Goal: Information Seeking & Learning: Learn about a topic

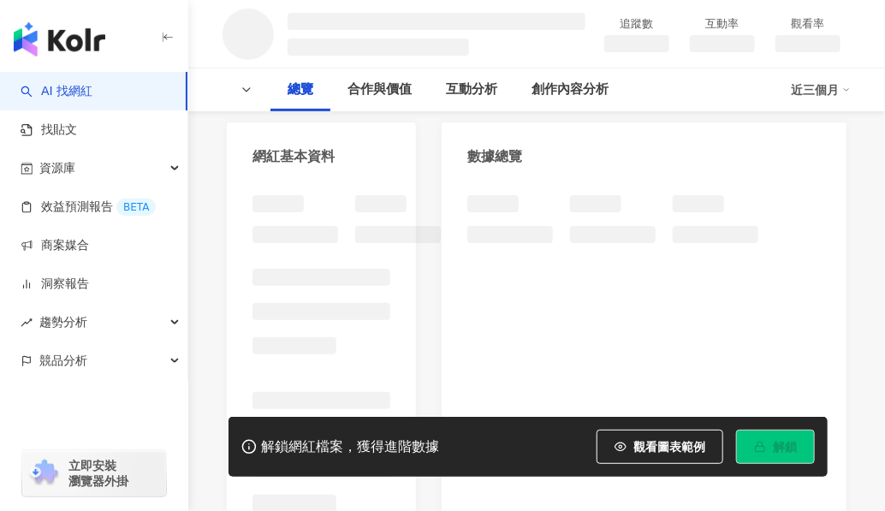
scroll to position [167, 0]
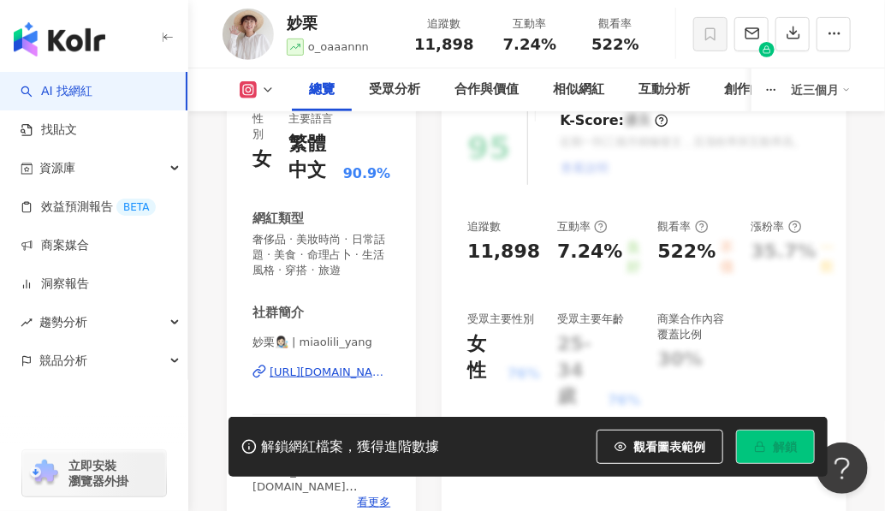
scroll to position [253, 0]
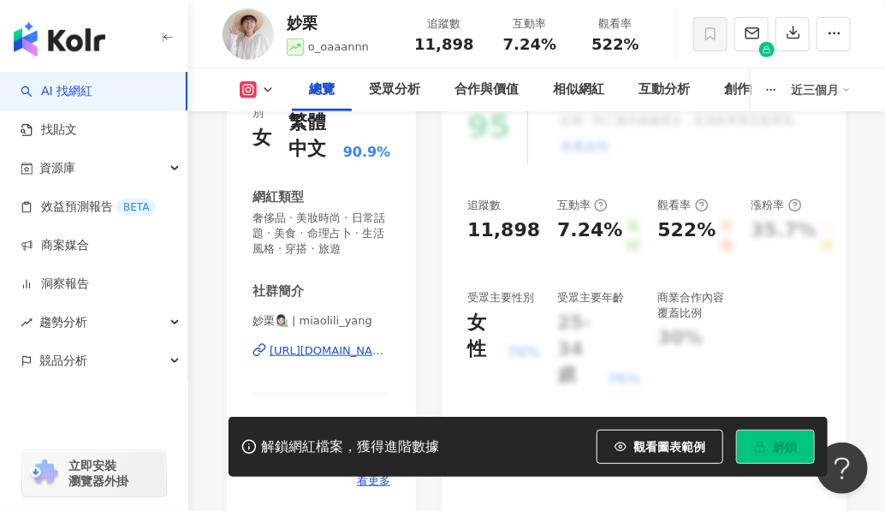
click at [300, 316] on span "妙栗👩🏻‍🎨 | miaolili_yang" at bounding box center [321, 320] width 138 height 15
drag, startPoint x: 297, startPoint y: 323, endPoint x: 379, endPoint y: 323, distance: 82.1
click at [378, 323] on span "妙栗👩🏻‍🎨 | miaolili_yang" at bounding box center [321, 320] width 138 height 15
copy span "olili_yang"
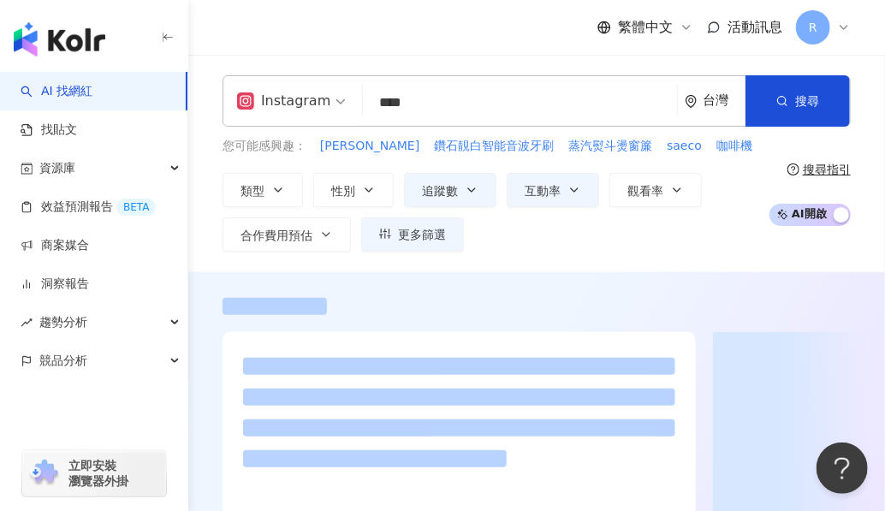
click at [342, 58] on div "Instagram 伊萊克斯 **** 台灣 搜尋 79d1d21a-8d5a-4fbb-8153-1f0c75d4b78d Electrolux 5,250…" at bounding box center [536, 163] width 696 height 217
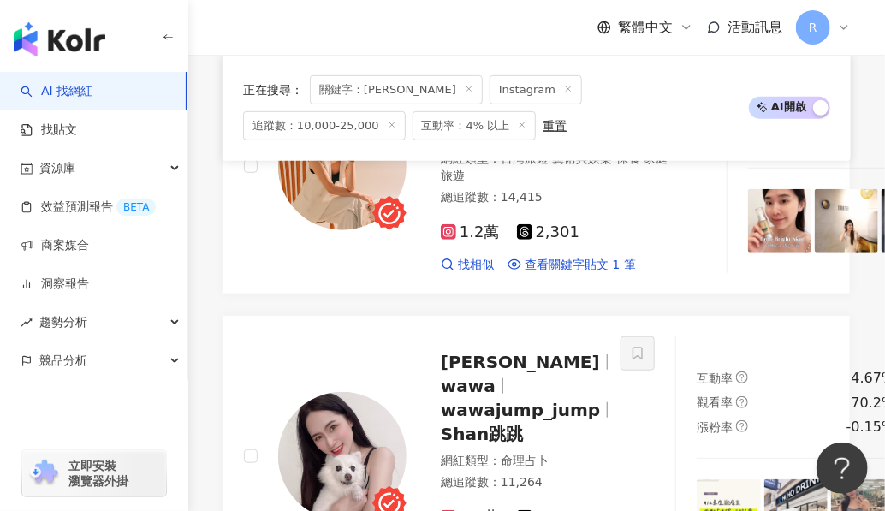
scroll to position [2497, 0]
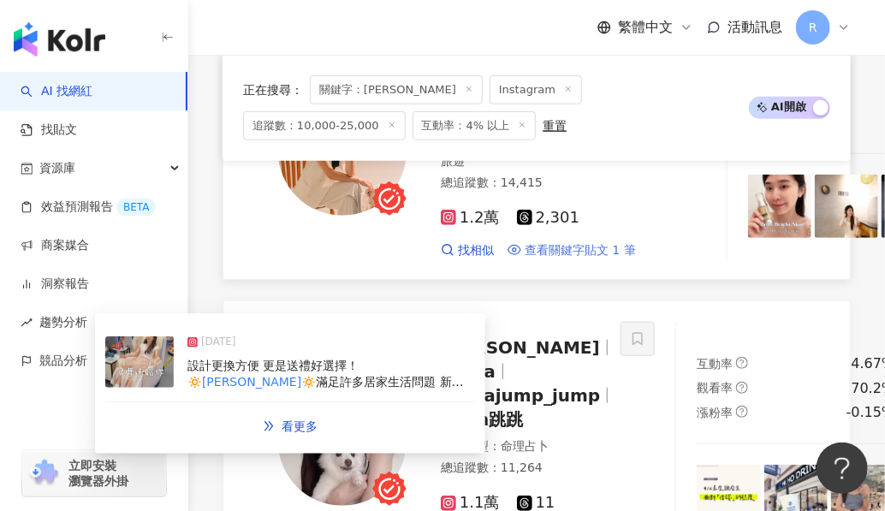
click at [524, 259] on span "查看關鍵字貼文 1 筆" at bounding box center [579, 250] width 111 height 17
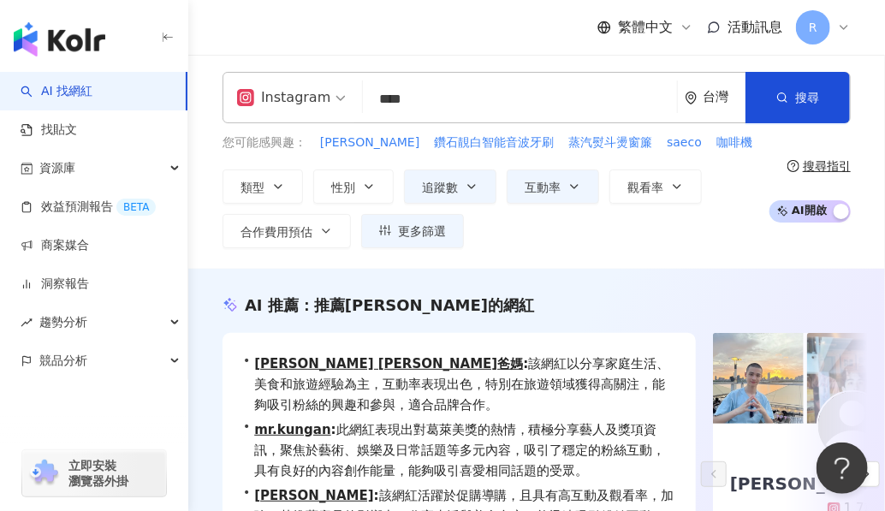
scroll to position [0, 0]
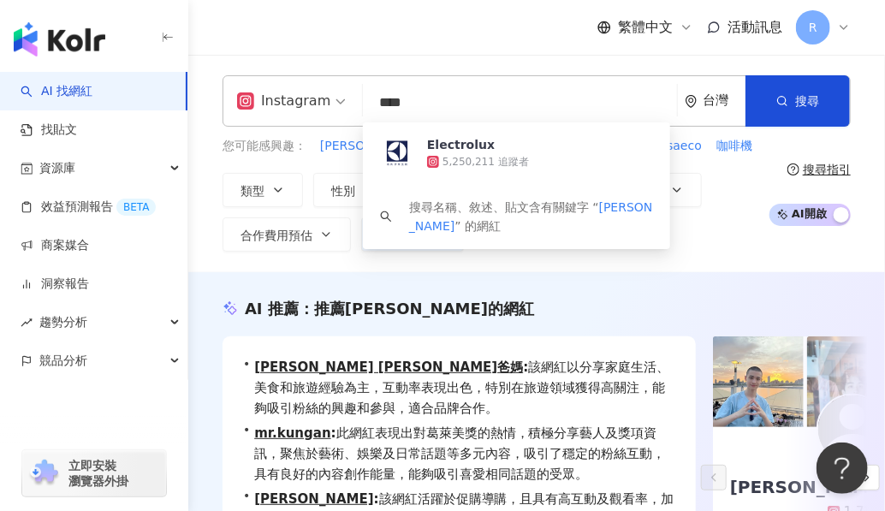
drag, startPoint x: 441, startPoint y: 93, endPoint x: 323, endPoint y: 78, distance: 119.1
click at [323, 78] on div "Instagram **** 台灣 搜尋 79d1d21a-8d5a-4fbb-8153-1f0c75d4b78d Electrolux 5,250,211 …" at bounding box center [536, 100] width 628 height 51
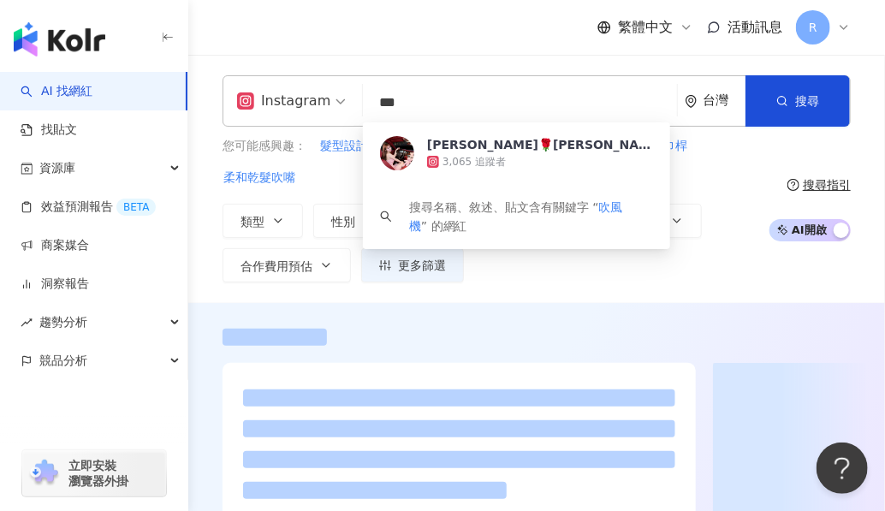
type input "***"
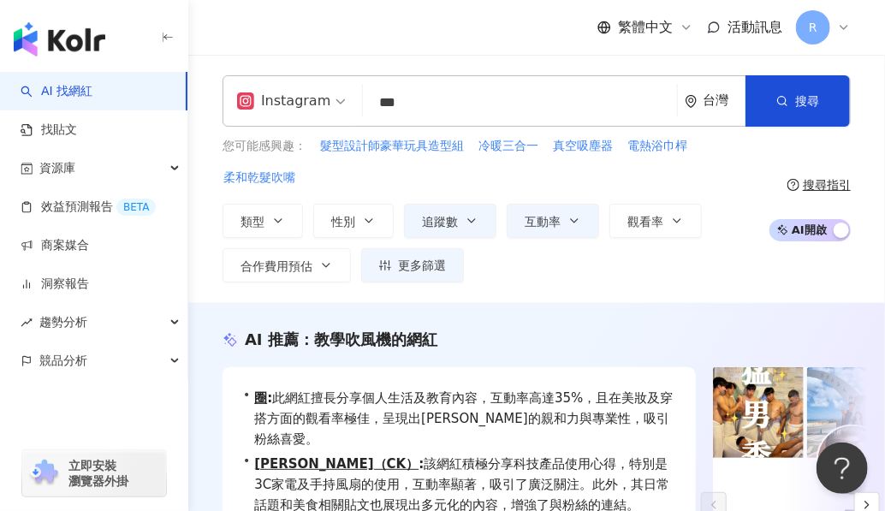
click at [538, 281] on div "類型 性別 追蹤數 互動率 觀看率 合作費用預估 更多篩選" at bounding box center [490, 243] width 537 height 79
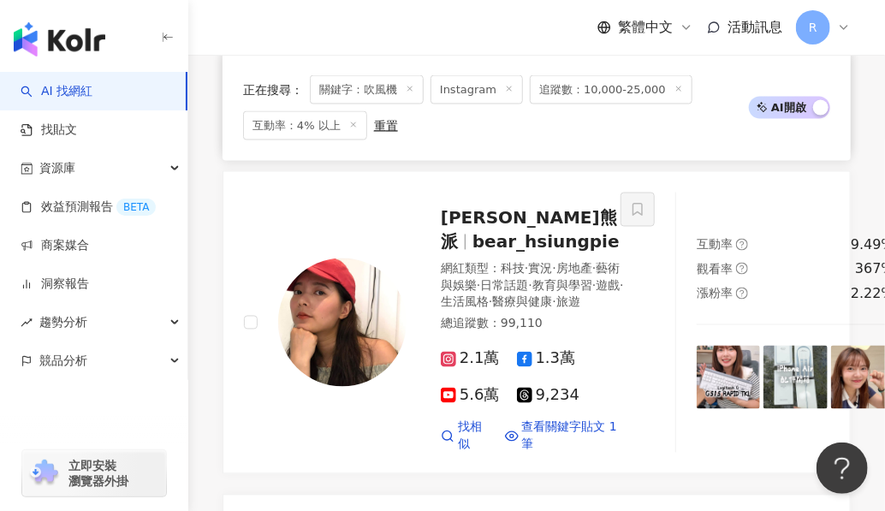
scroll to position [993, 0]
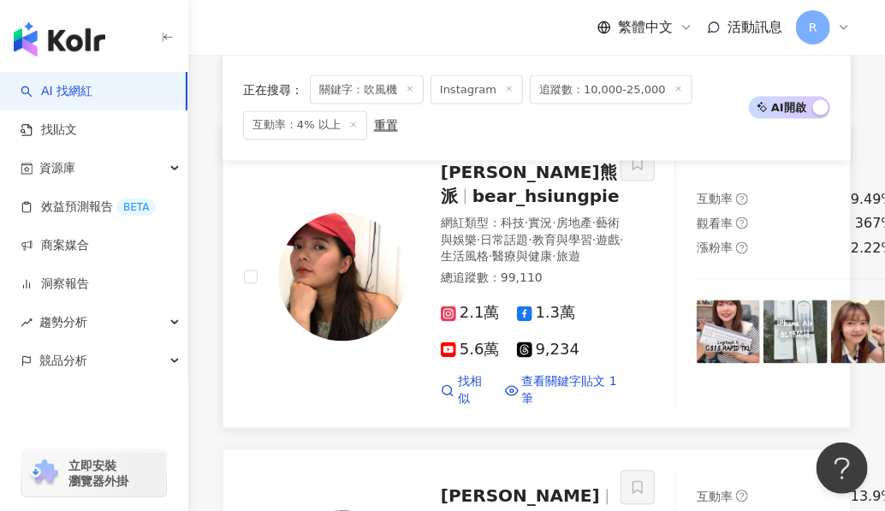
click at [333, 305] on img at bounding box center [342, 277] width 128 height 128
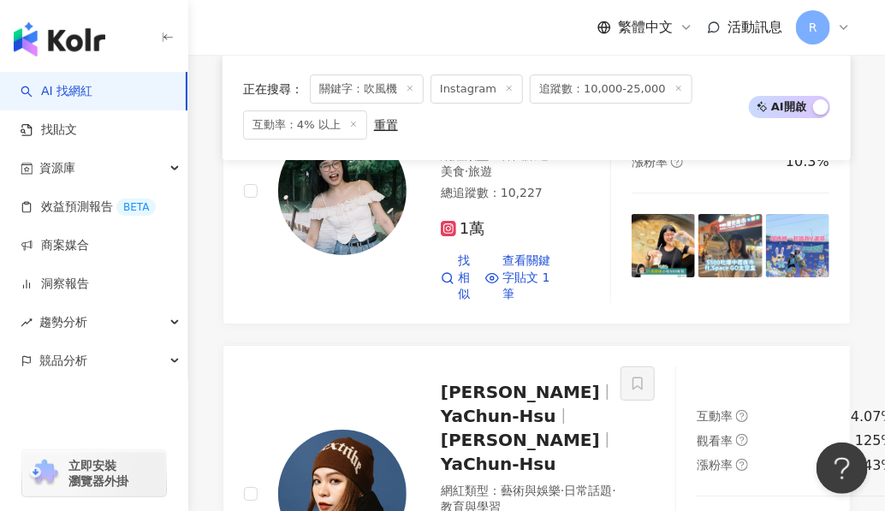
drag, startPoint x: 330, startPoint y: 290, endPoint x: 376, endPoint y: 320, distance: 55.1
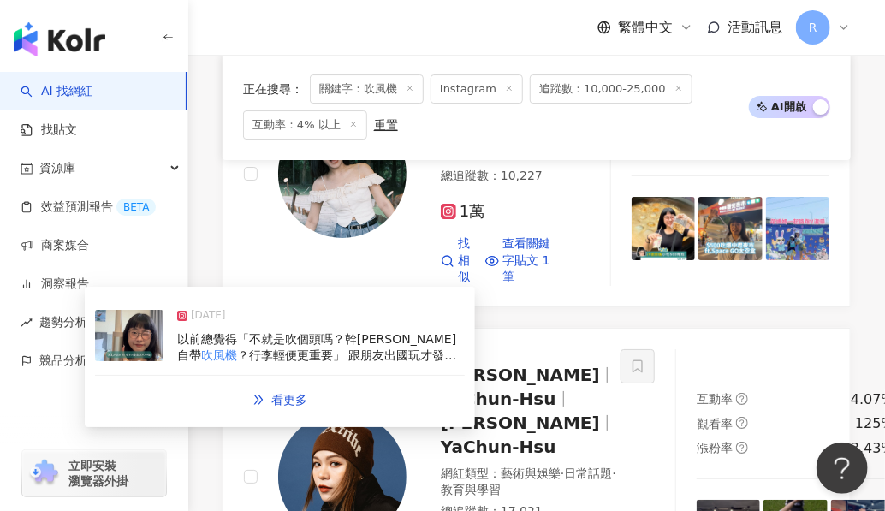
click at [424, 323] on div "2025/6/30" at bounding box center [320, 319] width 287 height 24
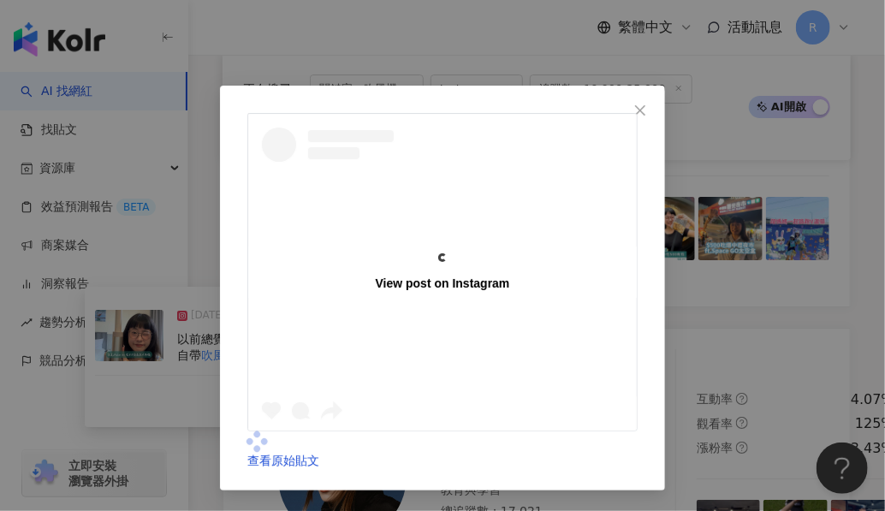
click at [385, 321] on div "View post on Instagram" at bounding box center [442, 272] width 388 height 317
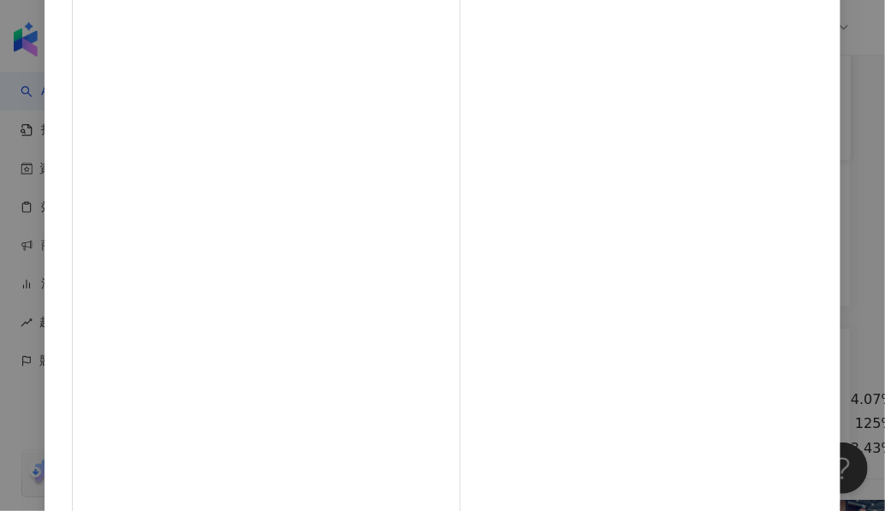
scroll to position [258, 0]
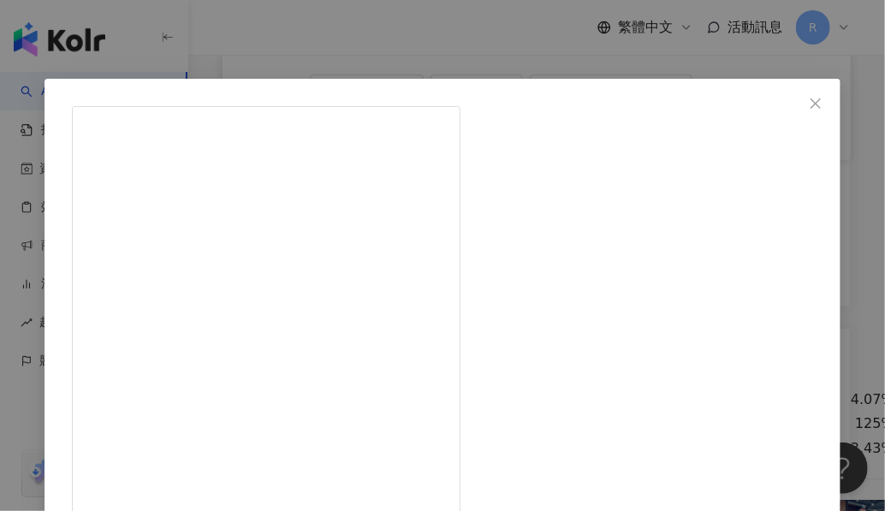
scroll to position [0, 0]
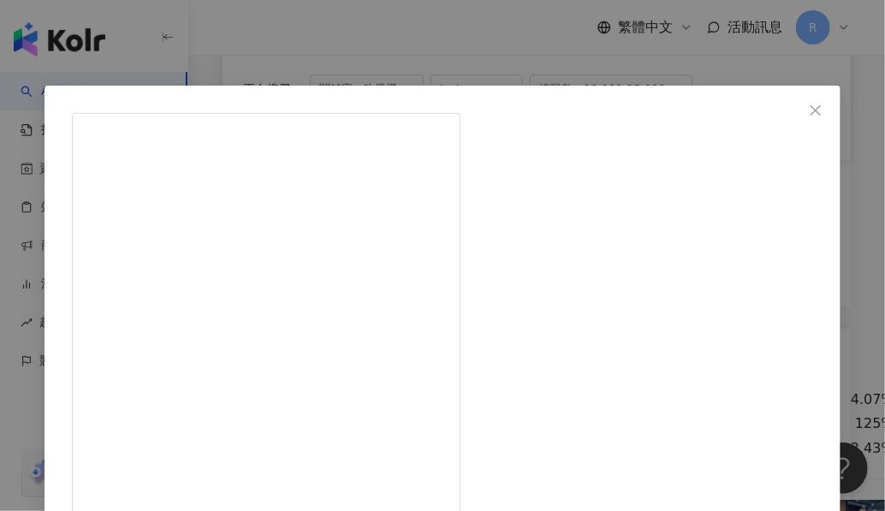
click at [826, 218] on div "DREAME 追覓台灣 2025/6/30 以前總覺得「不就是吹個頭嗎？幹嘛自帶吹風機？行李輕便更重要」 跟朋友出國玩才發現——原來不是只有我受不了飯店的吹風…" at bounding box center [442, 255] width 885 height 511
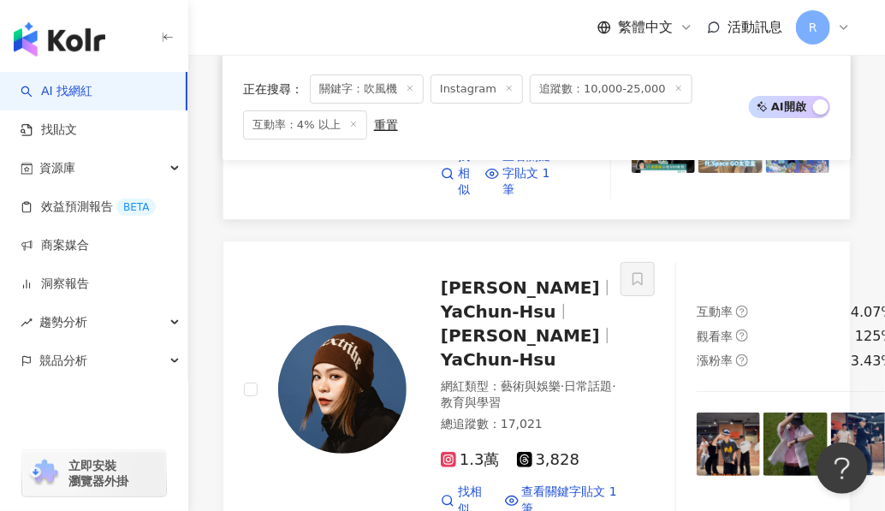
scroll to position [2112, 0]
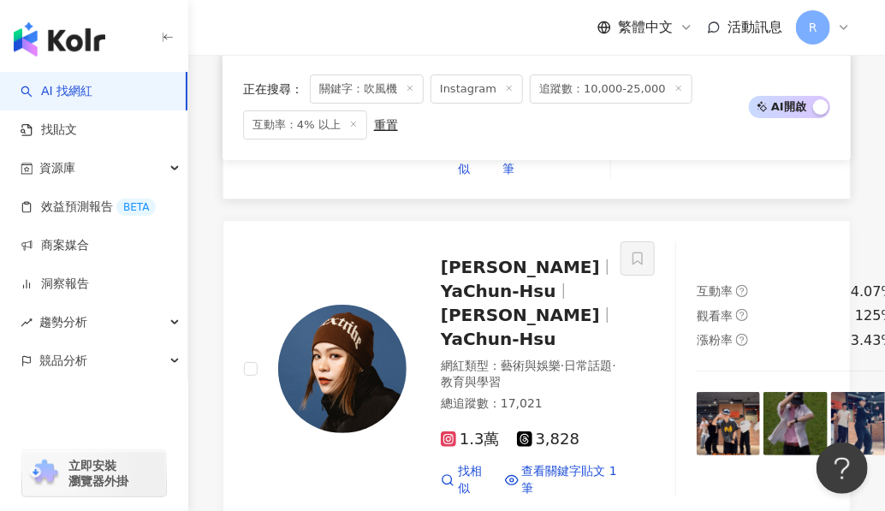
click at [368, 130] on img at bounding box center [342, 66] width 128 height 128
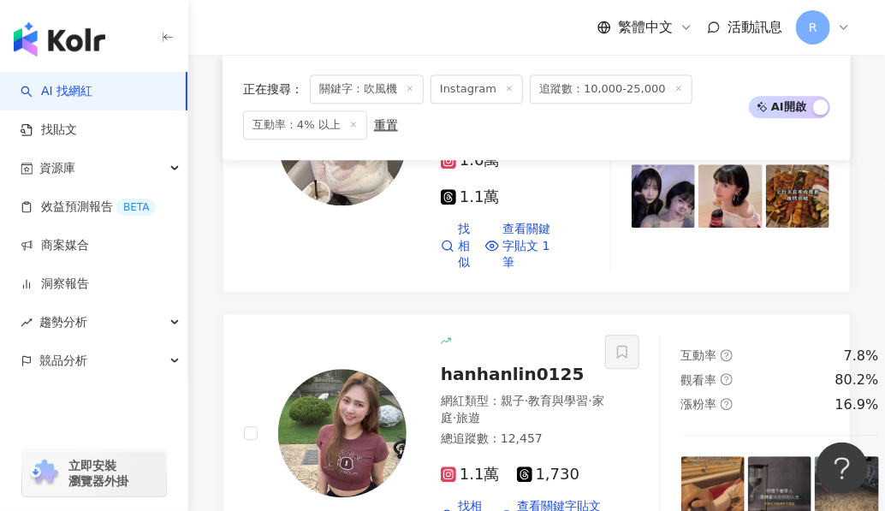
scroll to position [3534, 0]
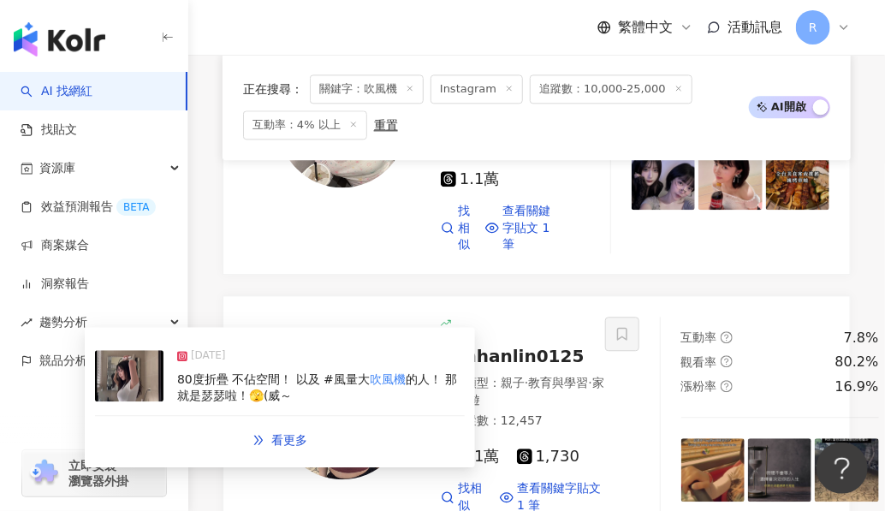
click at [385, 390] on div "80度折疊 不佔空間！ 以及 #風量大 吹風機 的人！ 那就是瑟瑟啦！🫣(威～" at bounding box center [320, 387] width 287 height 33
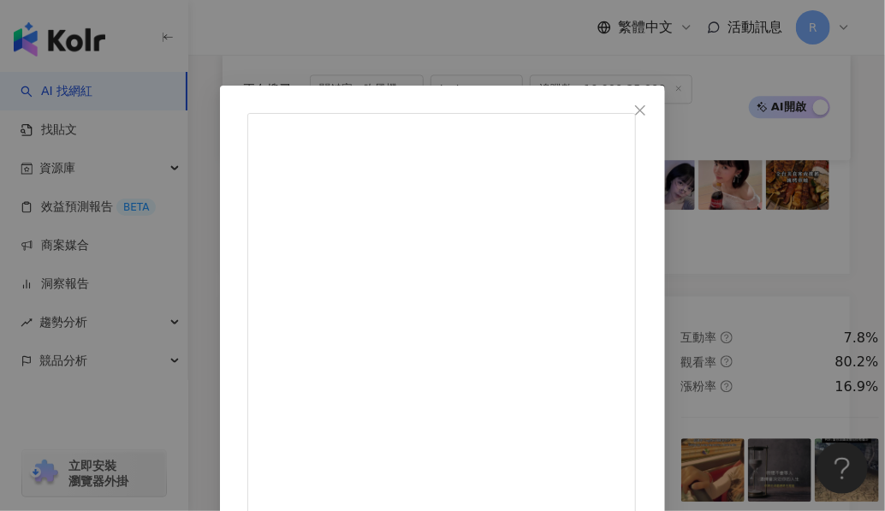
scroll to position [90, 0]
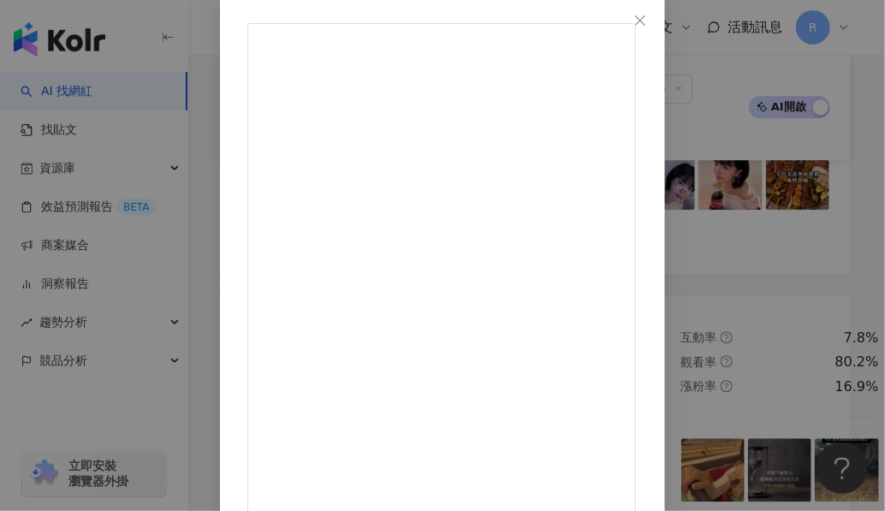
click at [828, 249] on div "蕭瑟(●°u°●)​ 」 2024/10/15 大風吹～吹什麼～ 吹有可以 #吹乾 #吹捲 #吹直 然後還可以 #180度折疊 不佔空間！ 以及 #風量大 吹…" at bounding box center [442, 255] width 885 height 511
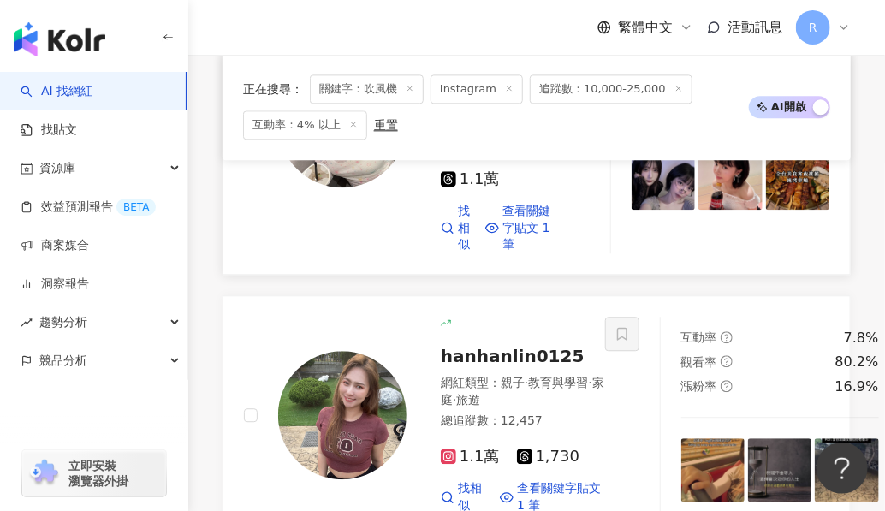
click at [358, 187] on img at bounding box center [342, 123] width 128 height 128
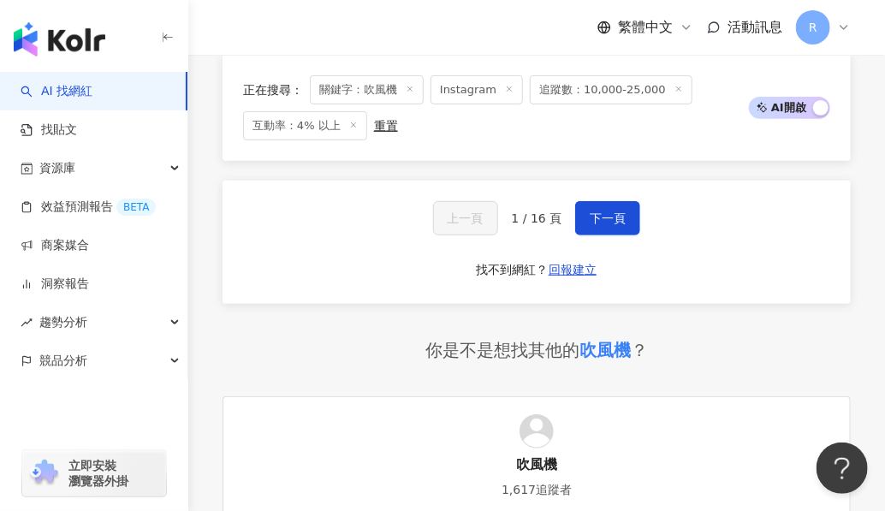
scroll to position [4647, 0]
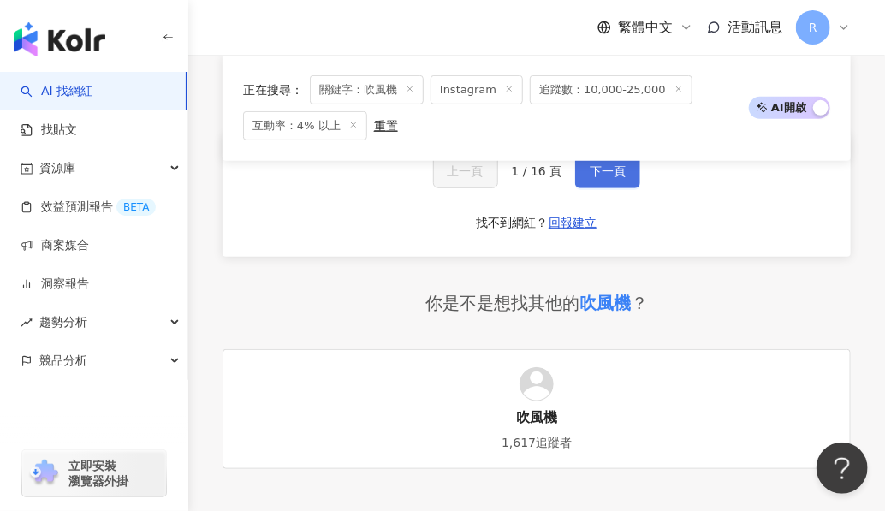
click at [595, 188] on button "下一頁" at bounding box center [607, 171] width 65 height 34
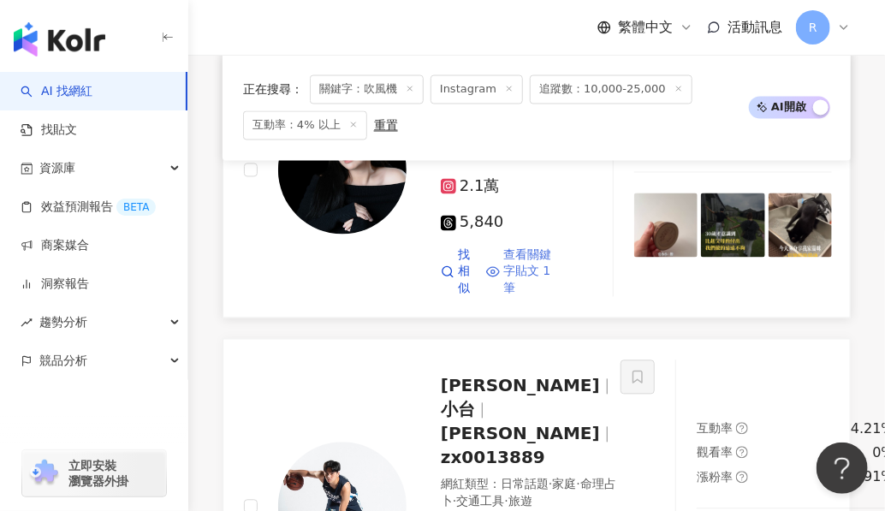
scroll to position [3248, 0]
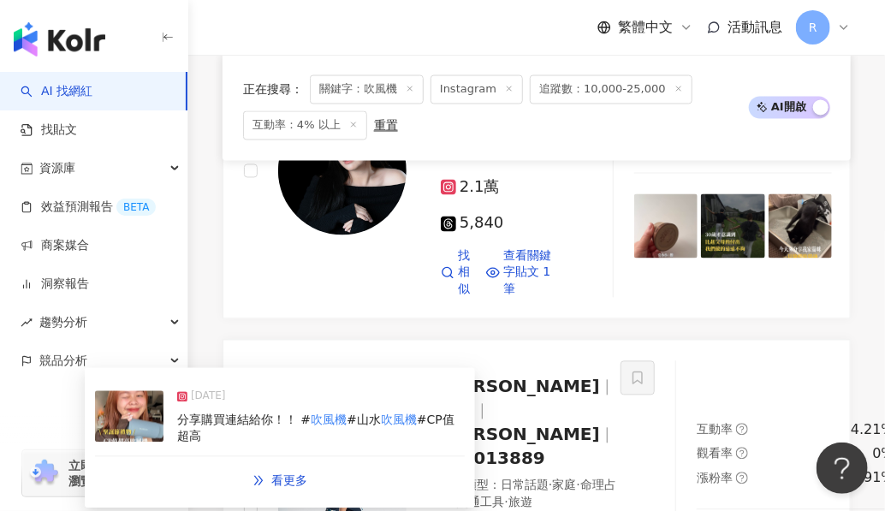
click at [388, 390] on div "2024/11/30" at bounding box center [320, 400] width 287 height 24
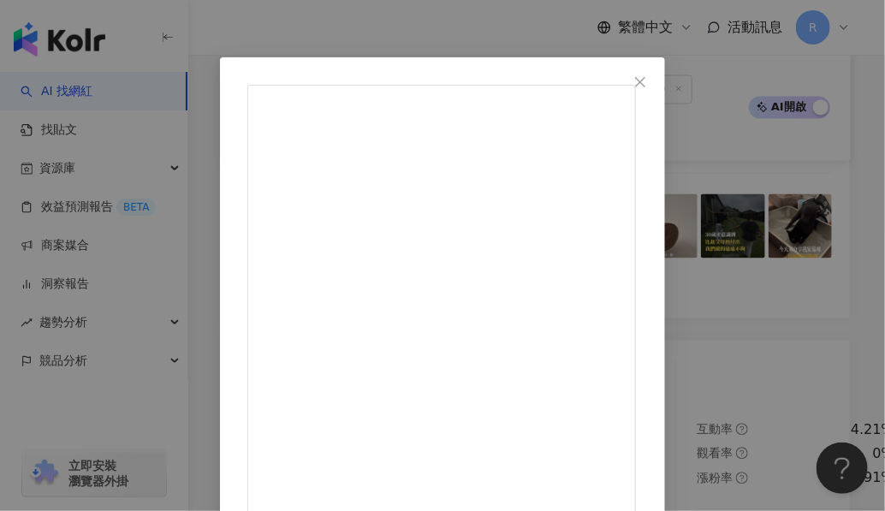
scroll to position [23, 0]
click at [647, 86] on icon "close" at bounding box center [640, 87] width 14 height 14
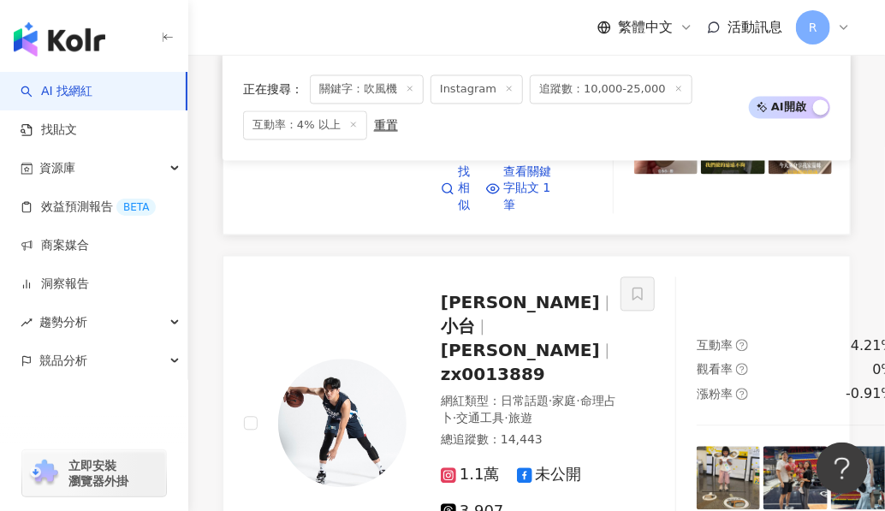
scroll to position [3410, 0]
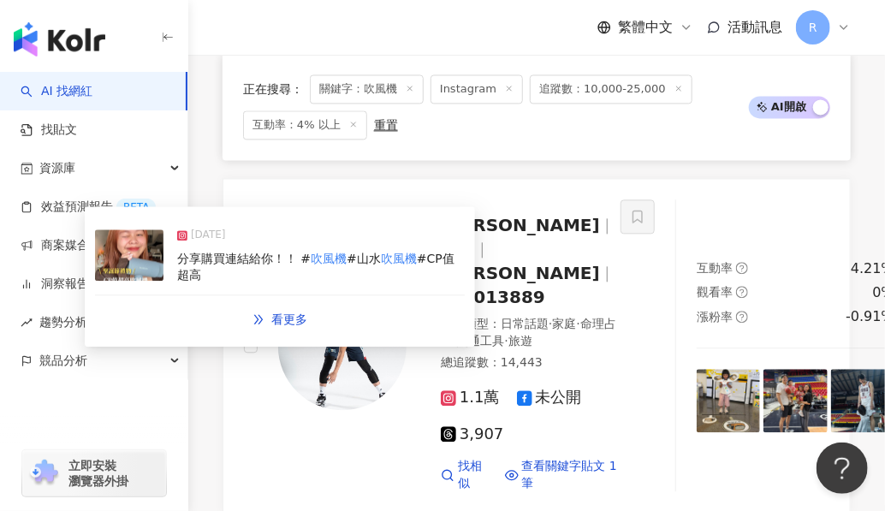
click at [390, 267] on div "分享購買連結給你！！ # 吹風機 #山水 吹風機 #CP值超高" at bounding box center [320, 267] width 287 height 33
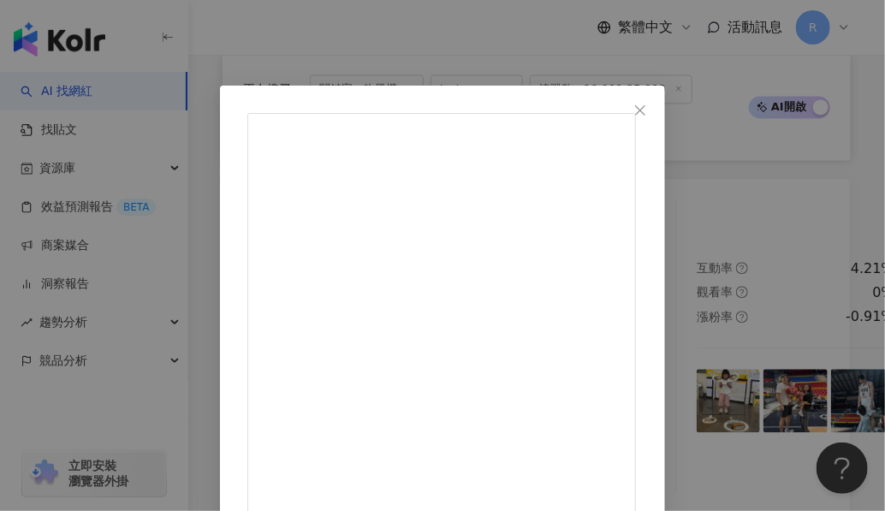
click at [860, 291] on div "153.tseng 2024/11/30 根本就是100分的聖誕節禮物🎁🎄 這台cp值真的太高！！！！！ 原本看他顏值很美才買的 結果一拿到真的愛了愛了！ 1…" at bounding box center [442, 255] width 885 height 511
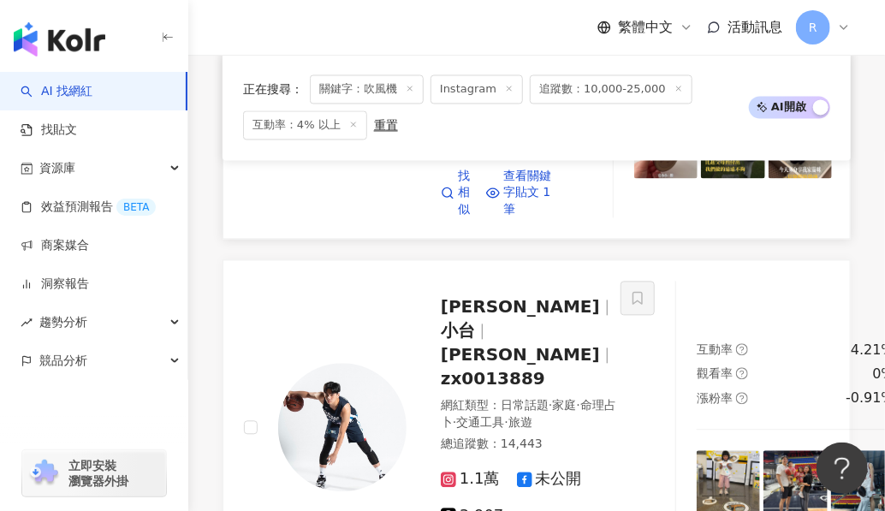
scroll to position [3304, 0]
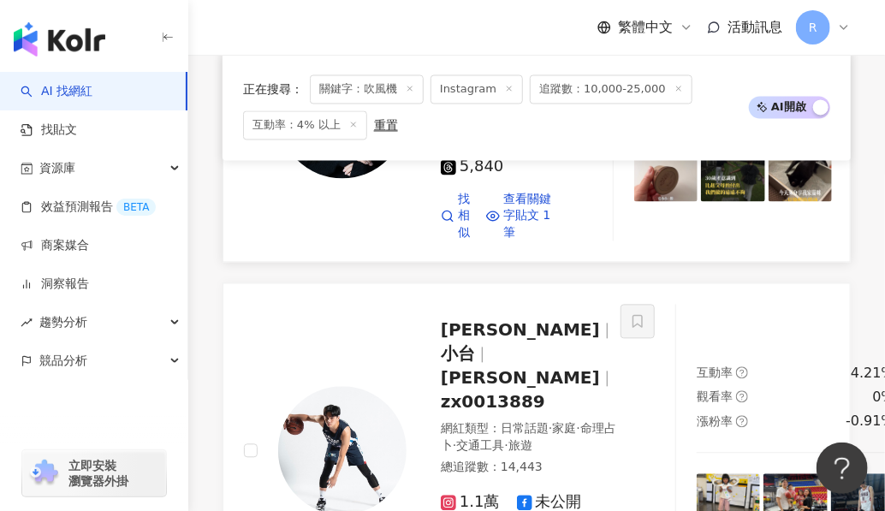
click at [335, 179] on img at bounding box center [342, 114] width 128 height 128
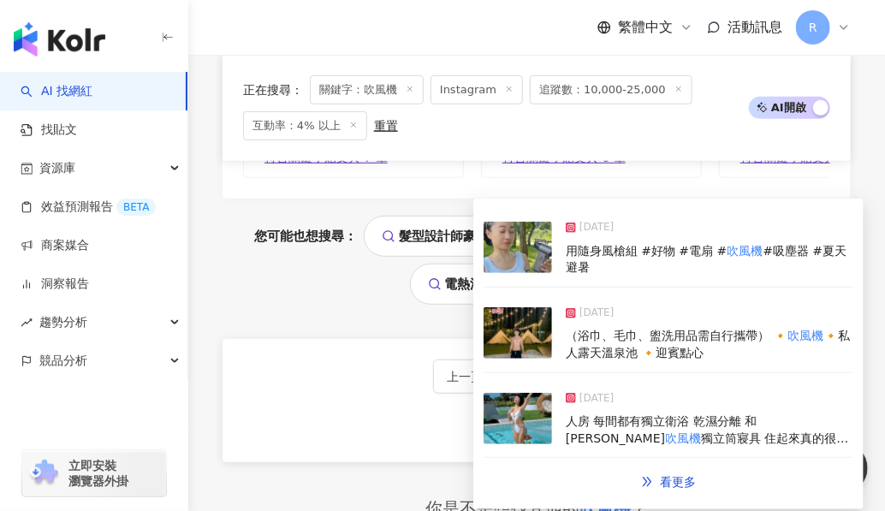
scroll to position [4919, 0]
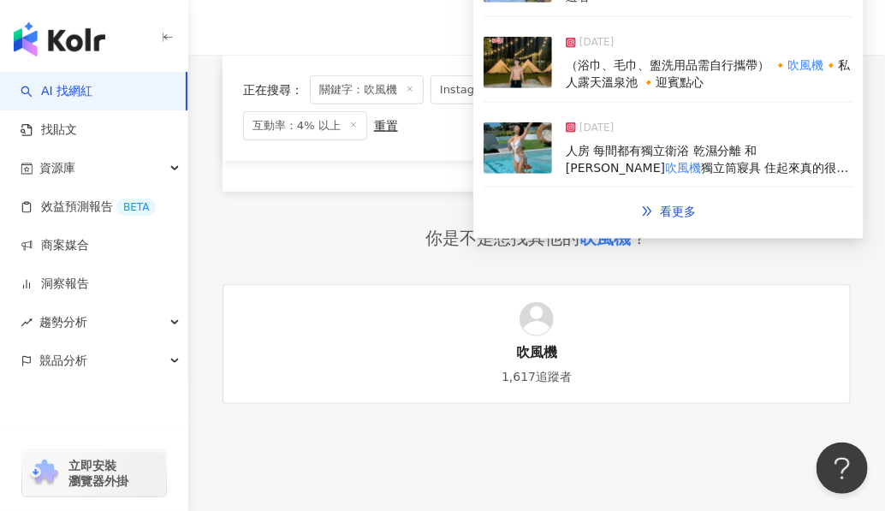
click at [593, 123] on button "下一頁" at bounding box center [607, 106] width 65 height 34
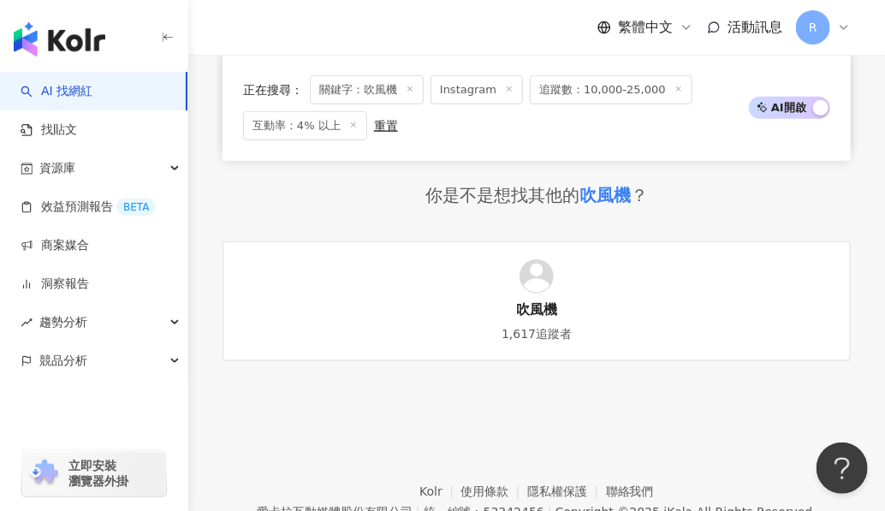
scroll to position [4839, 0]
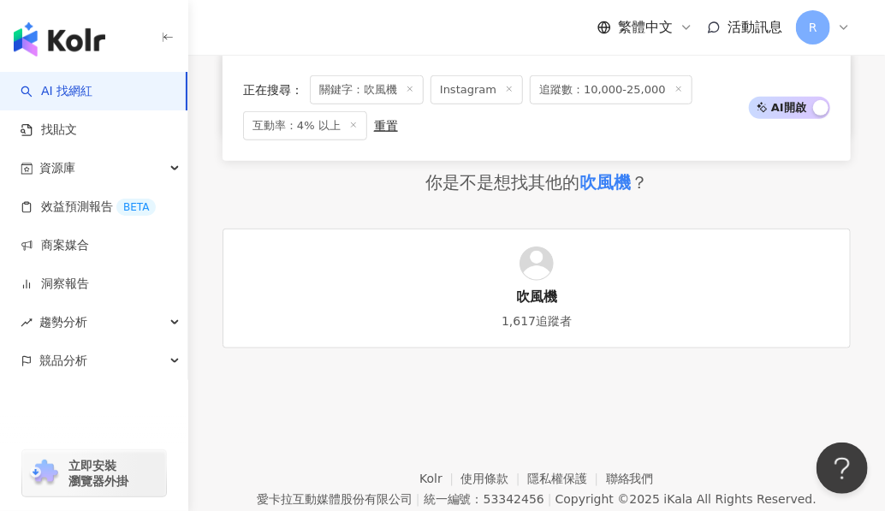
click at [581, 68] on button "下一頁" at bounding box center [607, 50] width 65 height 34
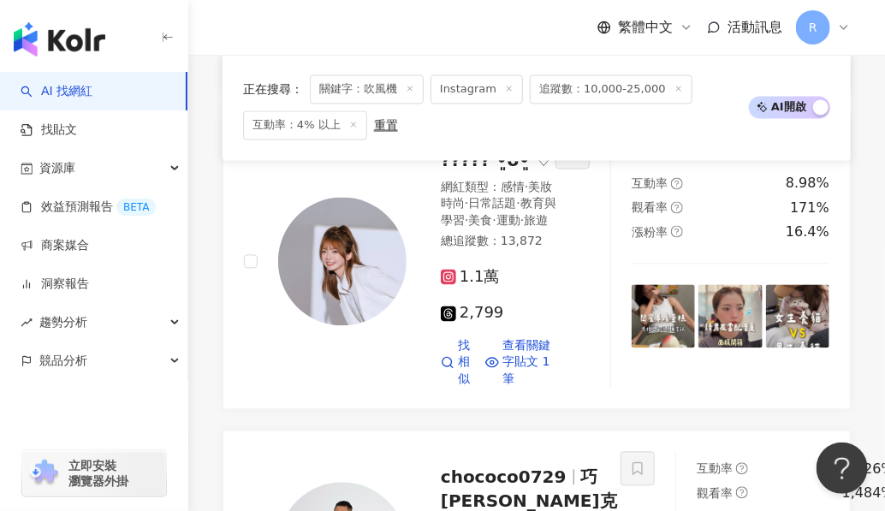
scroll to position [1067, 0]
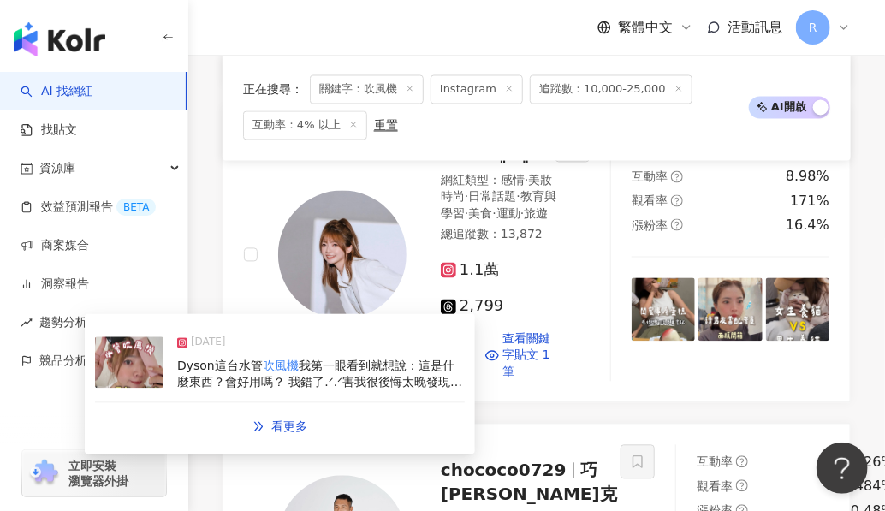
click at [359, 372] on div "Dyson這台水管 吹風機 我第一眼看到就想說：這是什麼東西？會好用嗎？ 我錯了.ᐟ.ᐟ害我很後悔太晚發現它 我頭髮多又厚 吹頭髮幾乎都要十分鐘以上 而且有些…" at bounding box center [320, 374] width 287 height 33
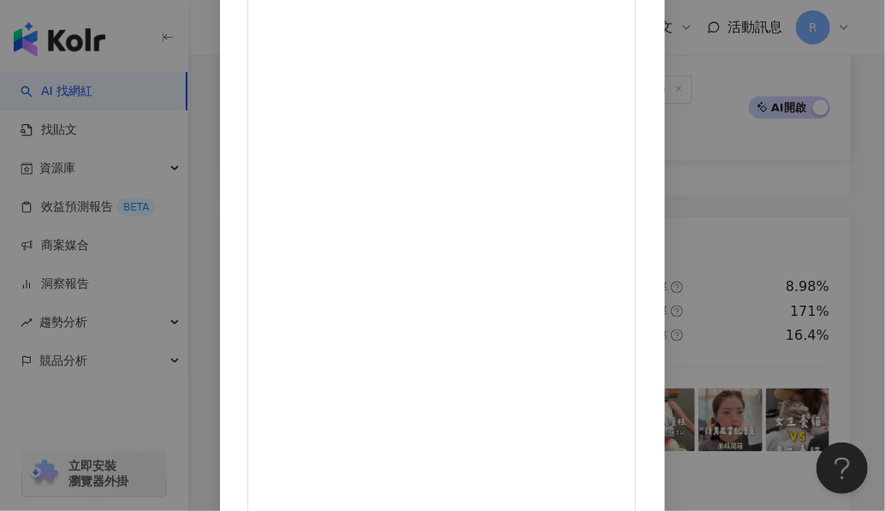
scroll to position [234, 0]
drag, startPoint x: 468, startPoint y: 160, endPoint x: 571, endPoint y: 163, distance: 102.7
copy div "son Supersonic r™"
click at [856, 179] on div "𝔸𝕓𝕓𝕚𝕖 •͈ᴗ•͈ ♡ 2025/6/25 Dyson這台水管吹風機 我第一眼看到就想說：這是什麼東西？會好用嗎？ 我錯了.ᐟ.ᐟ害我很後悔太晚發現它 我…" at bounding box center [442, 255] width 885 height 511
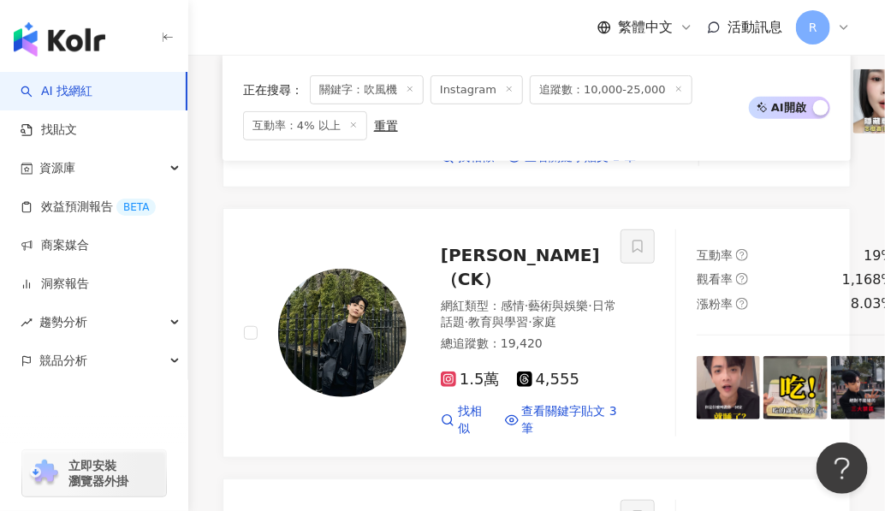
scroll to position [2476, 0]
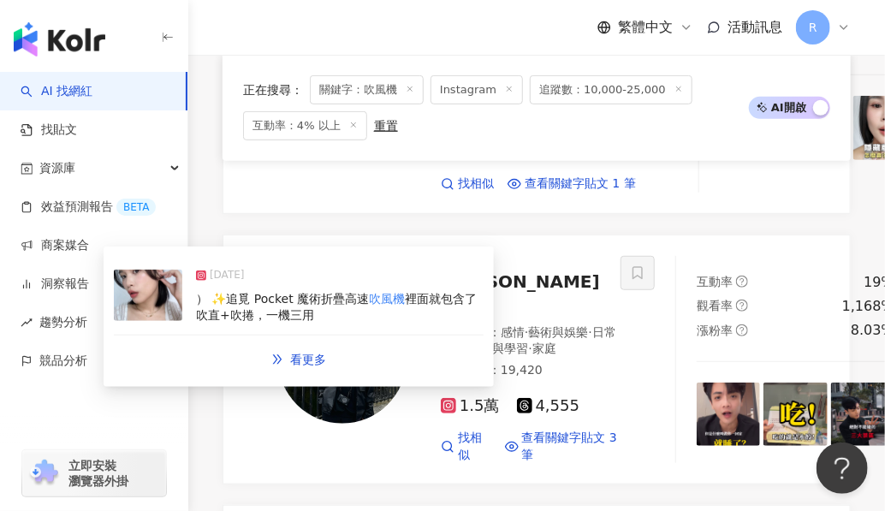
click at [438, 303] on span "裡面就包含了吹直+吹捲，一機三用" at bounding box center [336, 307] width 281 height 31
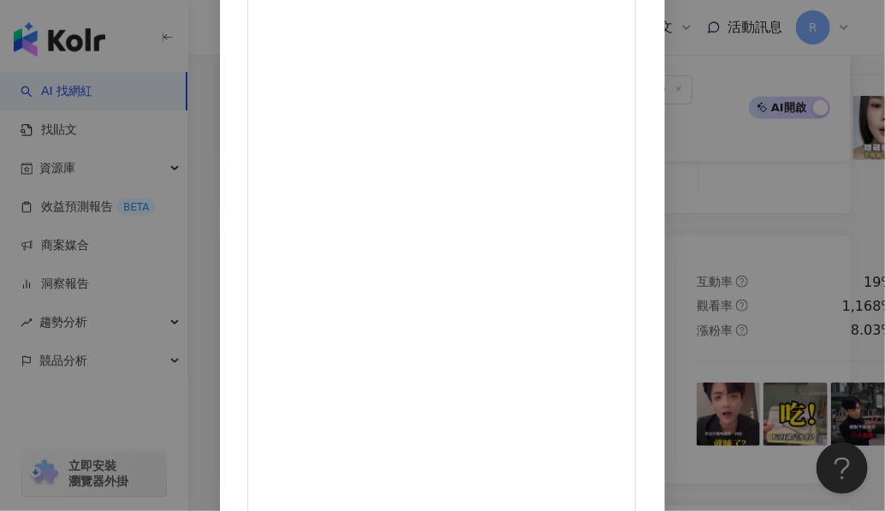
scroll to position [258, 0]
click at [830, 238] on div "Annie安妮｜旅遊.生活.搞笑(story) 2024/10/15 頭髮過渡期最常整理的髮型 我是細軟髮+自然捲 每天起床頭髮就是飛翹加毛躁 第一步一定是先…" at bounding box center [442, 255] width 885 height 511
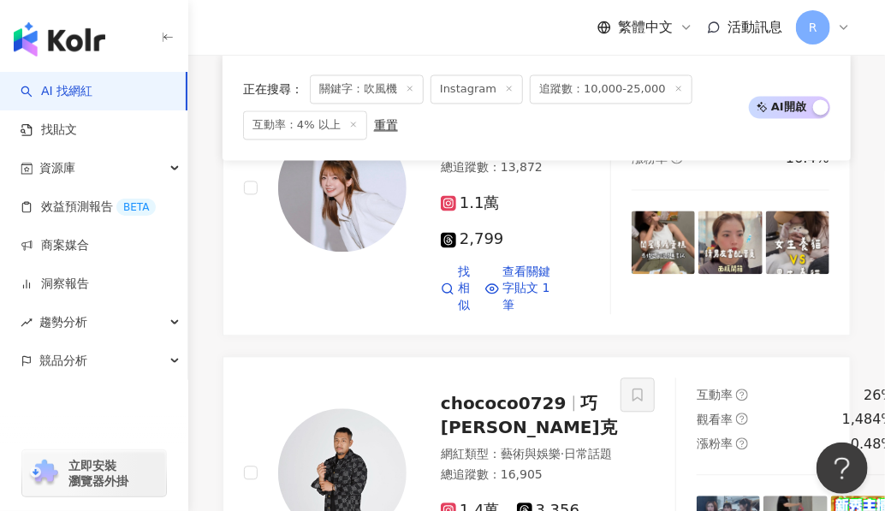
scroll to position [1133, 0]
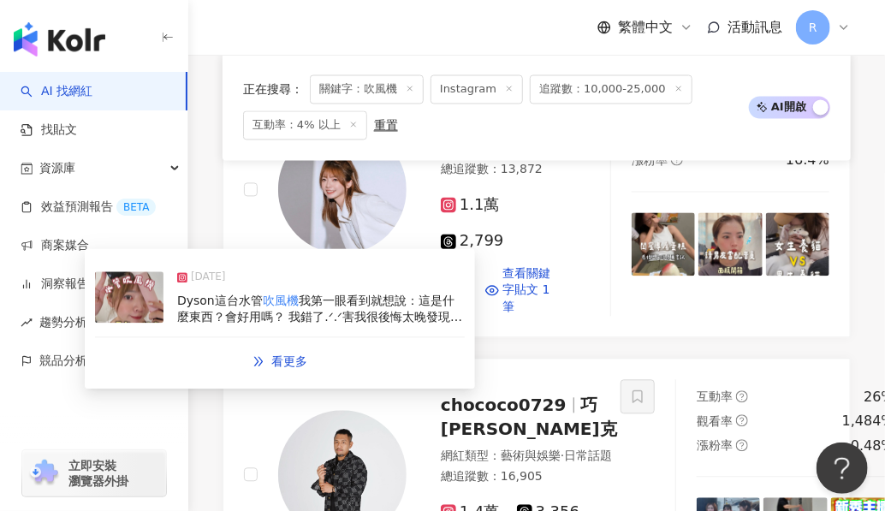
click at [413, 293] on div "Dyson這台水管 吹風機 我第一眼看到就想說：這是什麼東西？會好用嗎？ 我錯了.ᐟ.ᐟ害我很後悔太晚發現它 我頭髮多又厚 吹頭髮幾乎都要十分鐘以上 而且有些…" at bounding box center [320, 309] width 287 height 33
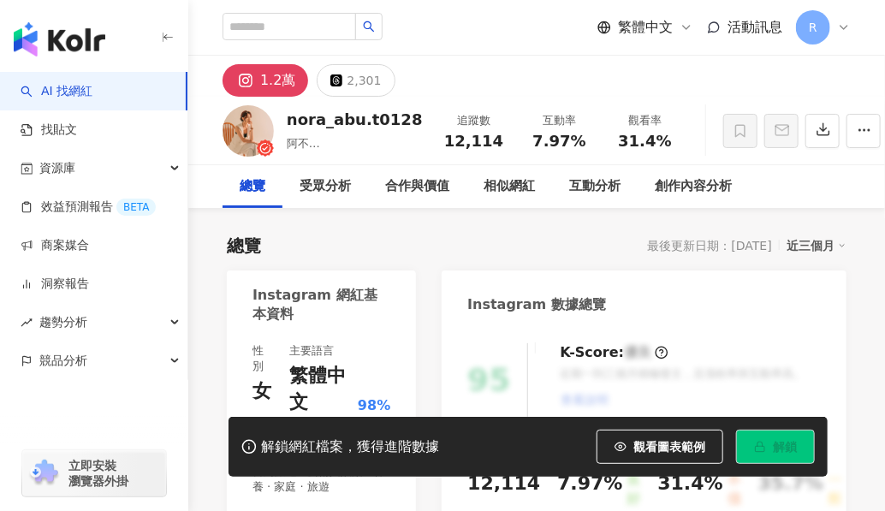
click at [513, 394] on div "95" at bounding box center [497, 380] width 61 height 74
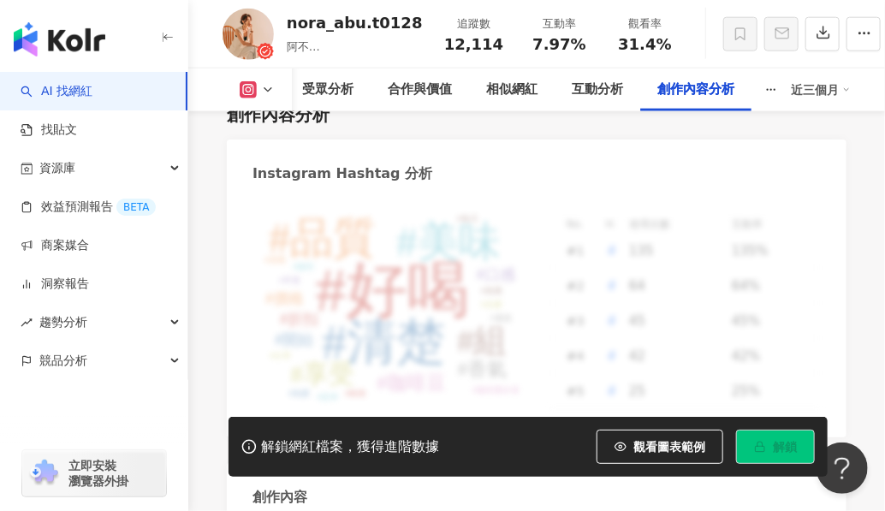
scroll to position [5096, 0]
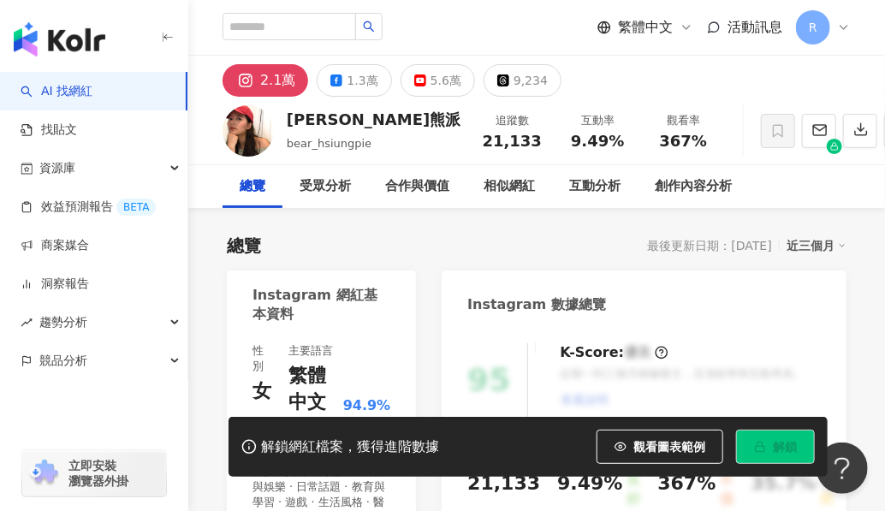
click at [335, 308] on div "Instagram 網紅基本資料" at bounding box center [316, 305] width 129 height 39
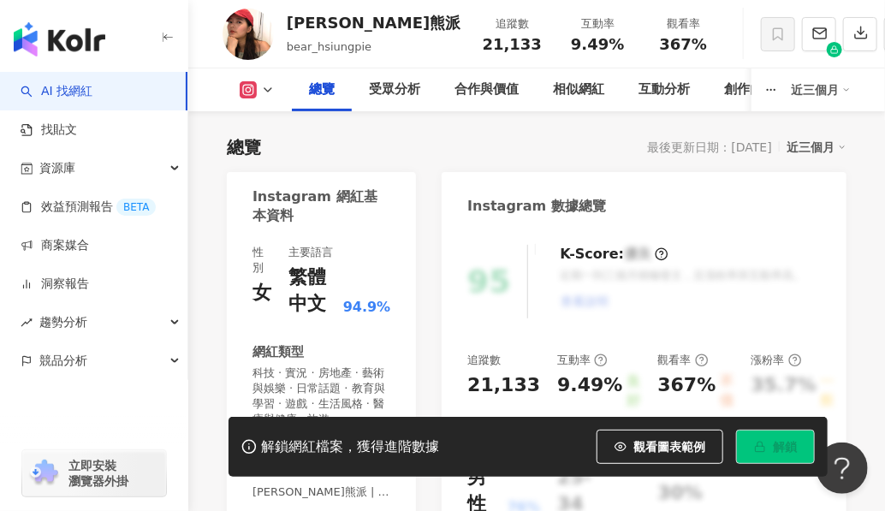
scroll to position [233, 0]
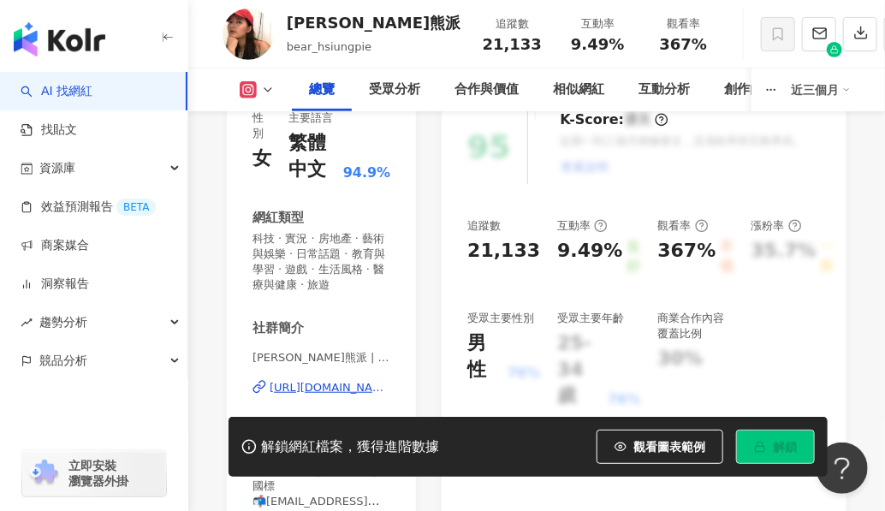
drag, startPoint x: 305, startPoint y: 356, endPoint x: 384, endPoint y: 351, distance: 78.9
click at [383, 352] on span "貝爾熊派 | bear_hsiungpie" at bounding box center [321, 357] width 138 height 15
drag, startPoint x: 387, startPoint y: 356, endPoint x: 305, endPoint y: 360, distance: 81.4
click at [305, 360] on span "貝爾熊派 | bear_hsiungpie" at bounding box center [321, 357] width 138 height 15
copy span "bear_hsiungpie"
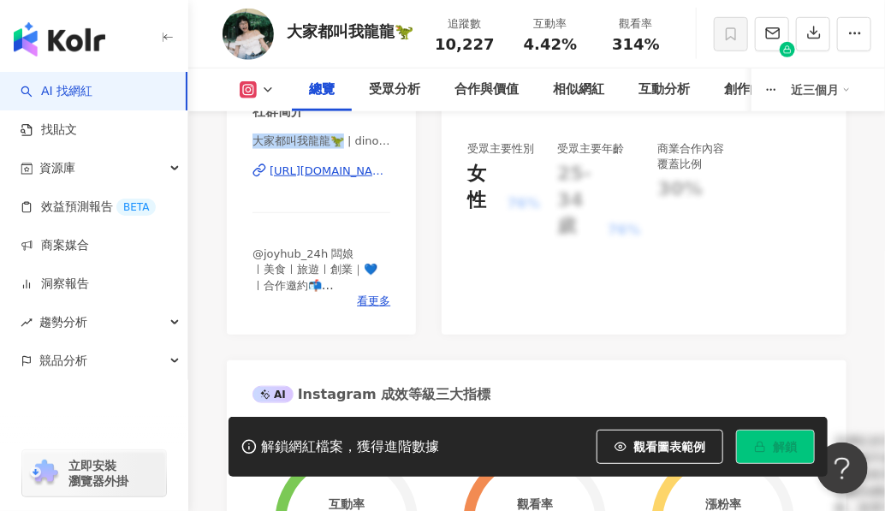
drag, startPoint x: 255, startPoint y: 139, endPoint x: 342, endPoint y: 143, distance: 87.4
click at [342, 143] on span "大家都叫我龍龍🦖 | dinosaur1216" at bounding box center [321, 140] width 138 height 15
copy span "大家都叫我龍龍🦖"
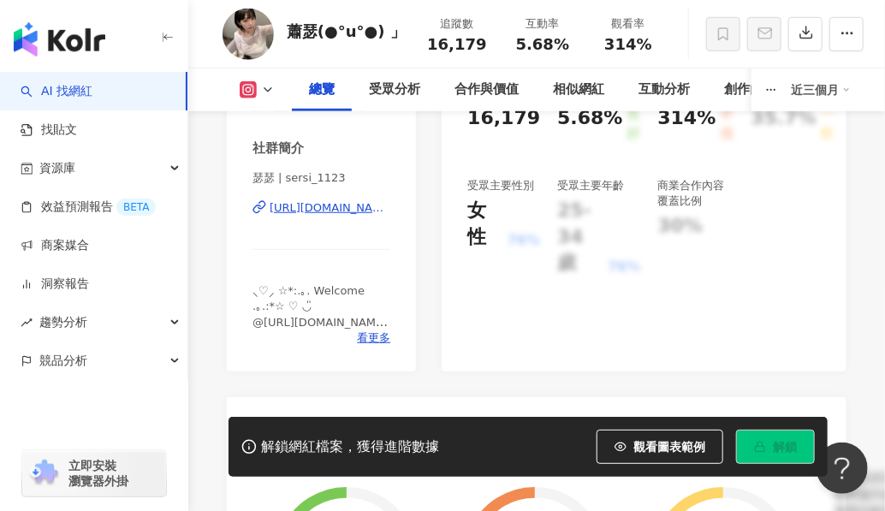
click at [280, 180] on span "瑟瑟 | sersi_1123" at bounding box center [321, 177] width 138 height 15
drag, startPoint x: 287, startPoint y: 183, endPoint x: 366, endPoint y: 183, distance: 79.6
click at [366, 183] on span "瑟瑟 | sersi_1123" at bounding box center [321, 177] width 138 height 15
copy span "sersi_1123"
